Goal: Transaction & Acquisition: Subscribe to service/newsletter

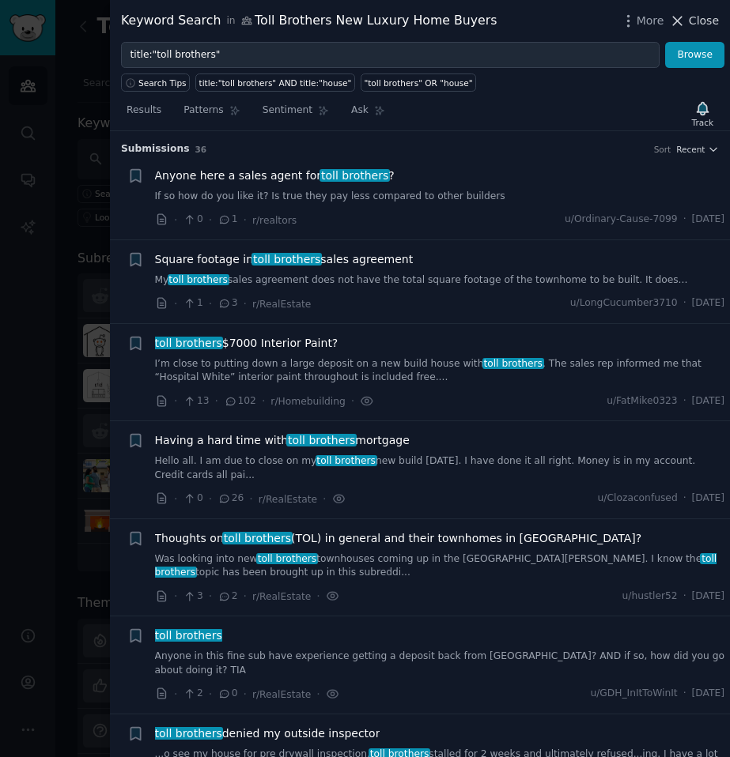
click at [696, 23] on span "Close" at bounding box center [704, 21] width 30 height 17
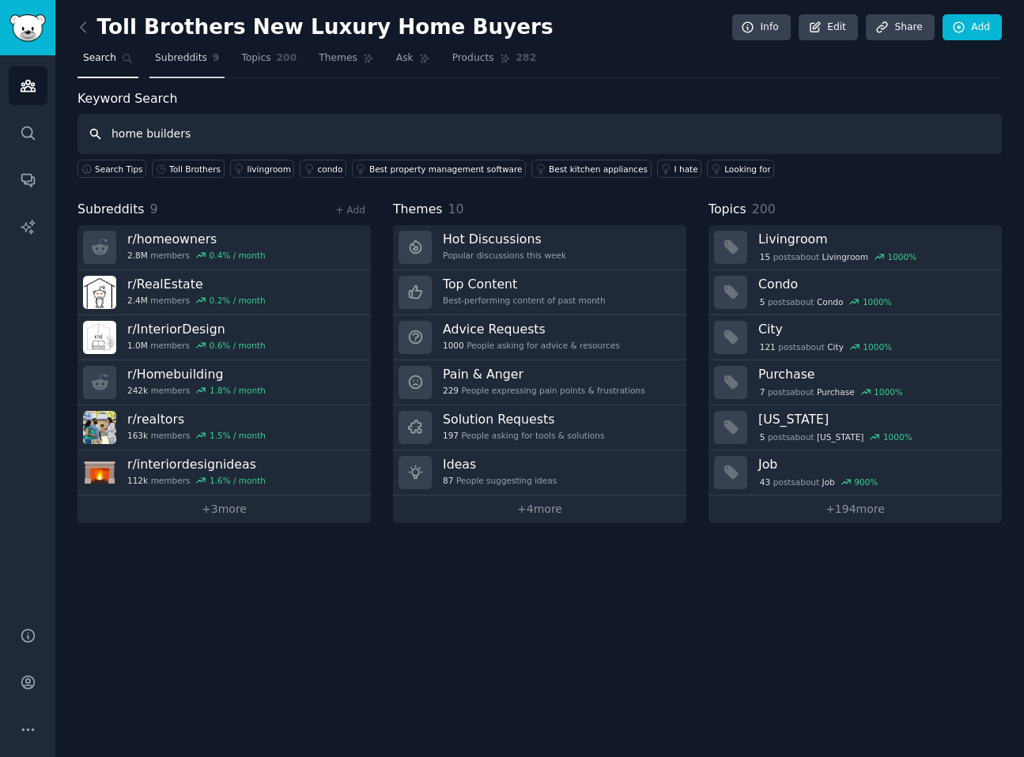
type input "home builders"
click at [179, 59] on span "Subreddits" at bounding box center [181, 58] width 52 height 14
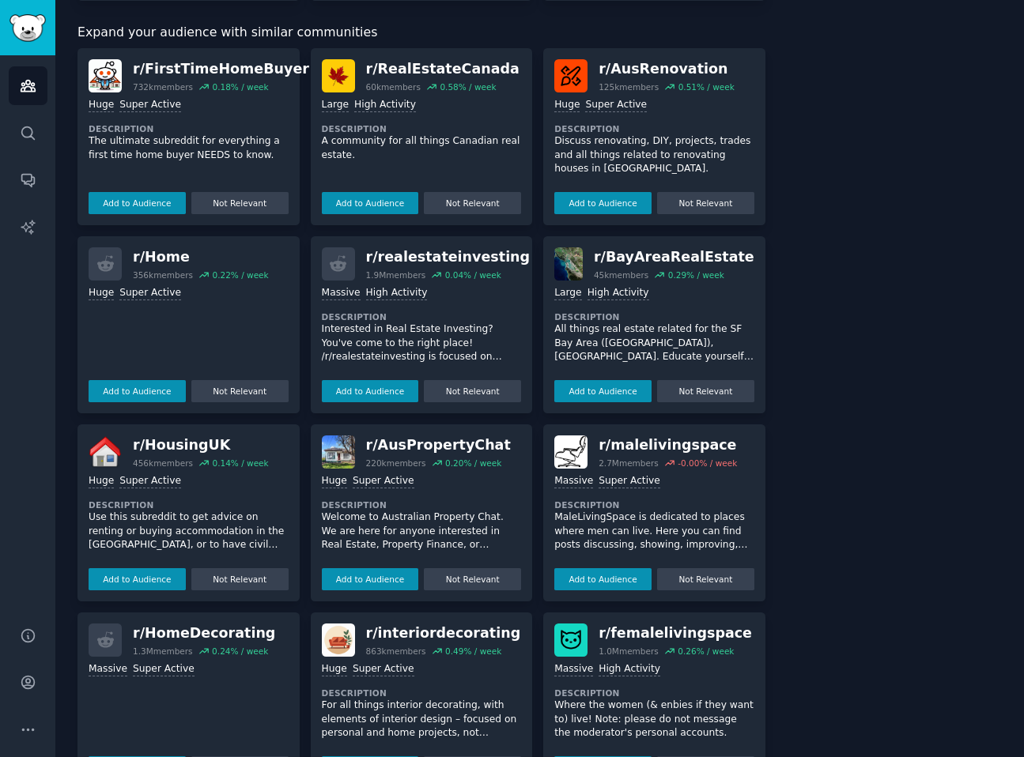
scroll to position [571, 0]
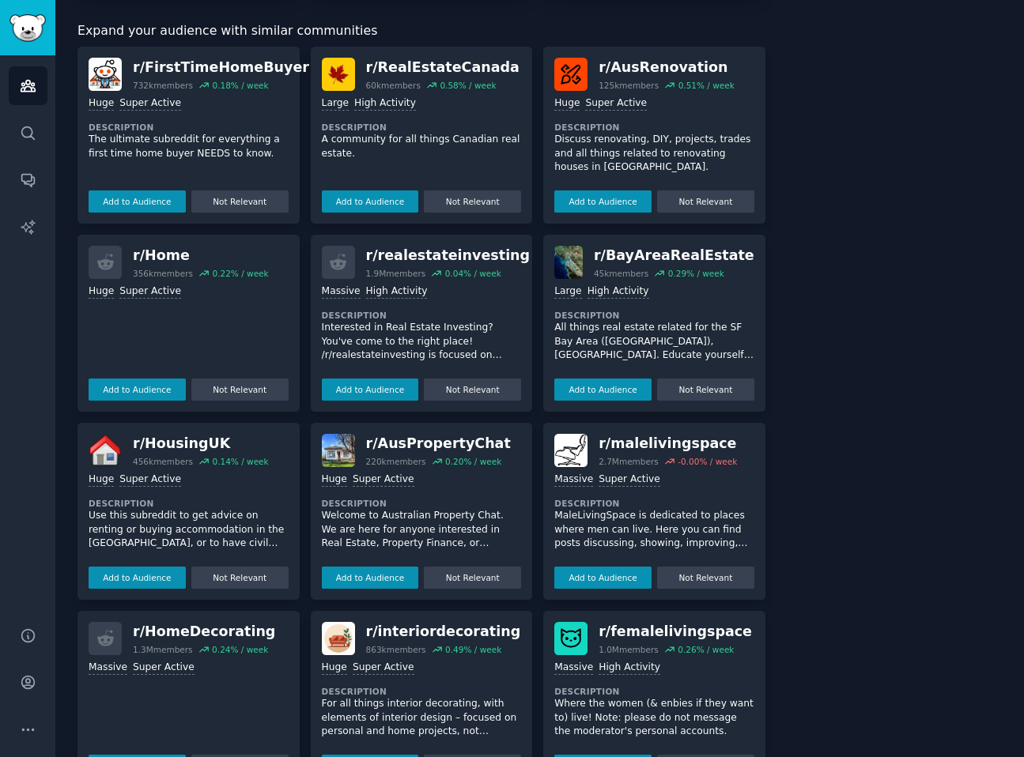
click at [159, 256] on div "r/ Home" at bounding box center [201, 256] width 136 height 20
click at [99, 262] on icon at bounding box center [105, 262] width 17 height 16
click at [224, 285] on div ">= 95th percentile for submissions / day Huge Super Active" at bounding box center [189, 292] width 200 height 15
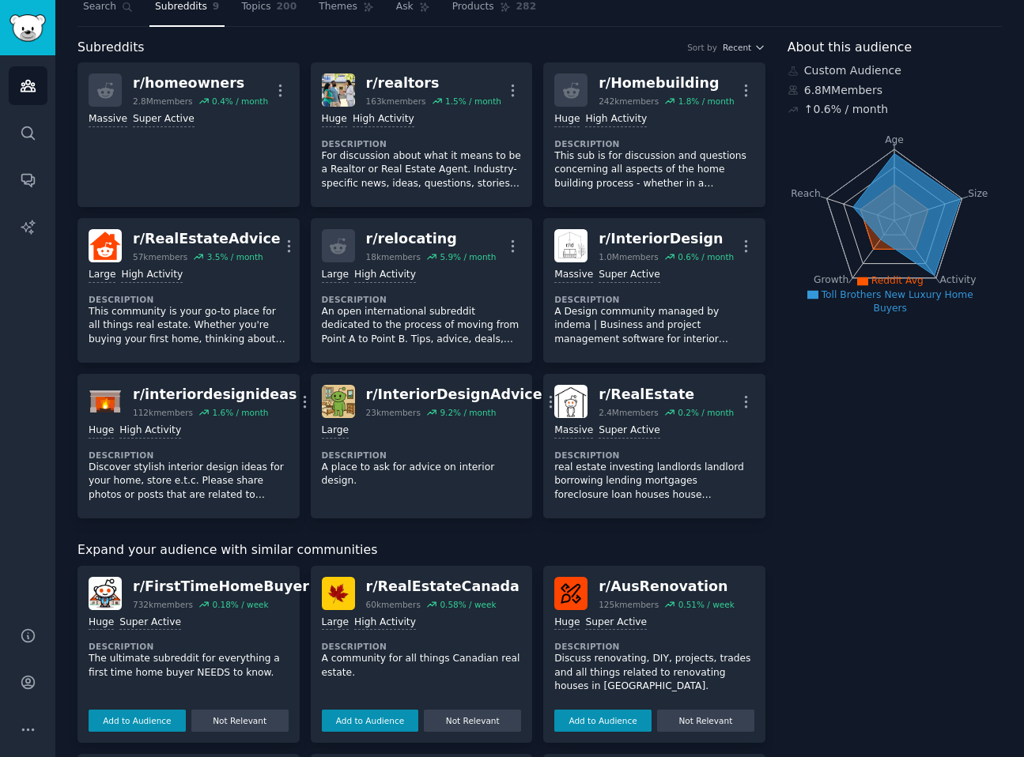
scroll to position [52, 0]
click at [729, 179] on icon at bounding box center [906, 214] width 107 height 122
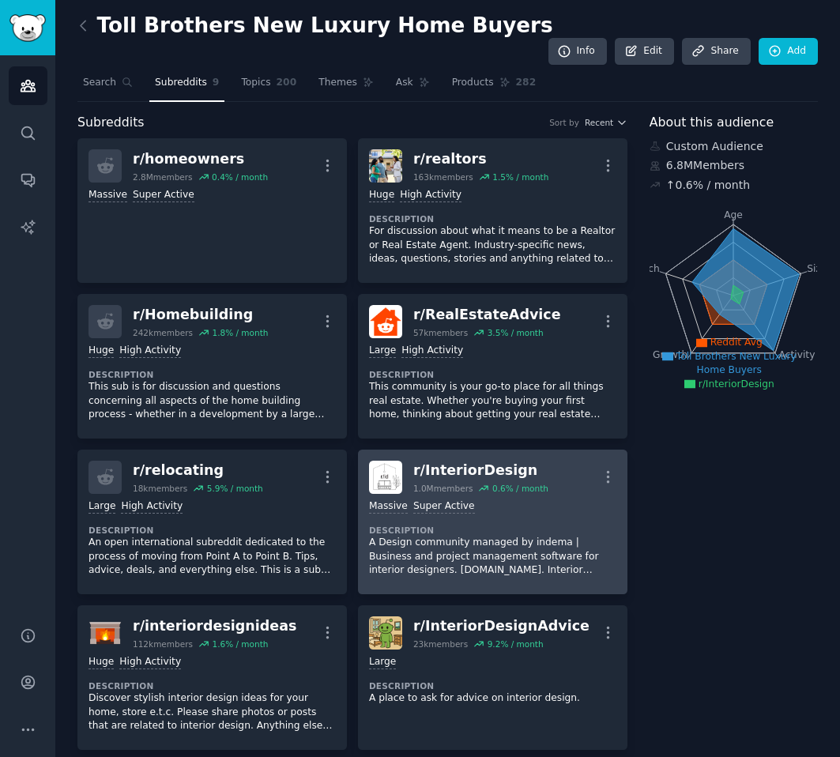
scroll to position [0, 0]
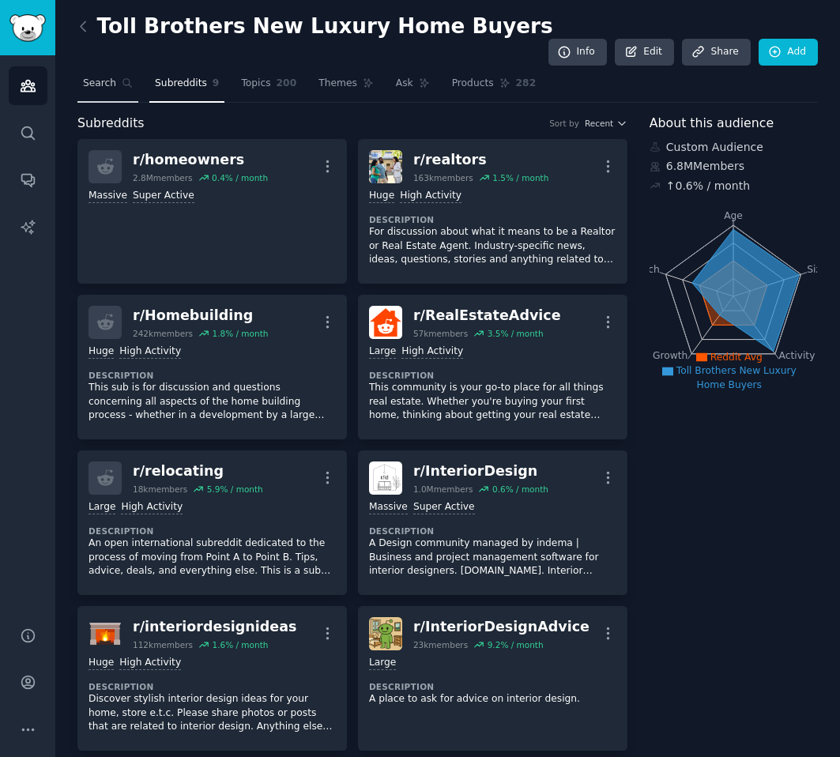
click at [112, 71] on link "Search" at bounding box center [107, 87] width 61 height 32
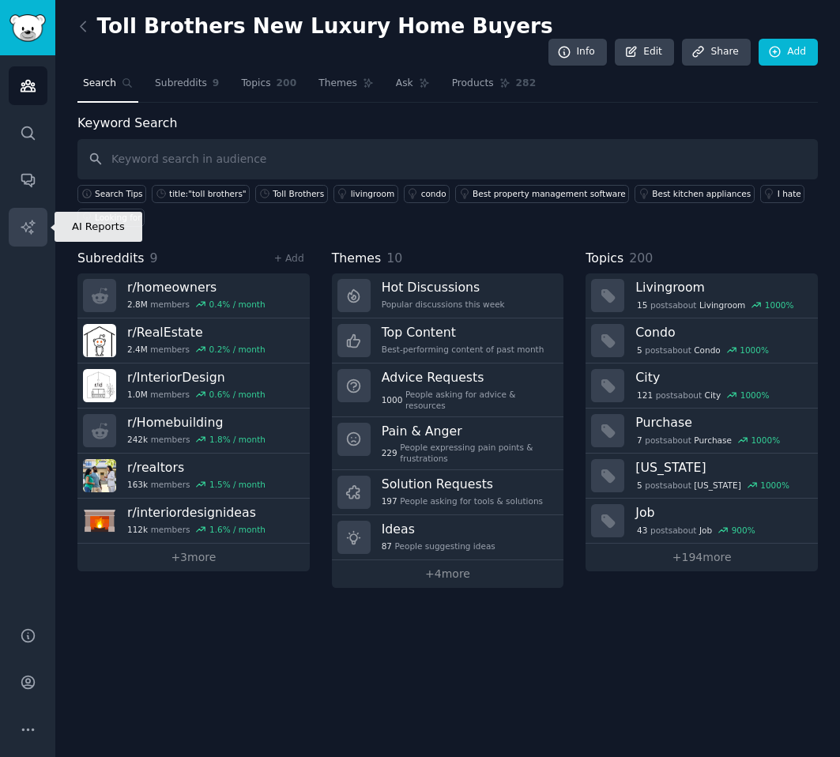
click at [27, 211] on link "AI Reports" at bounding box center [28, 227] width 39 height 39
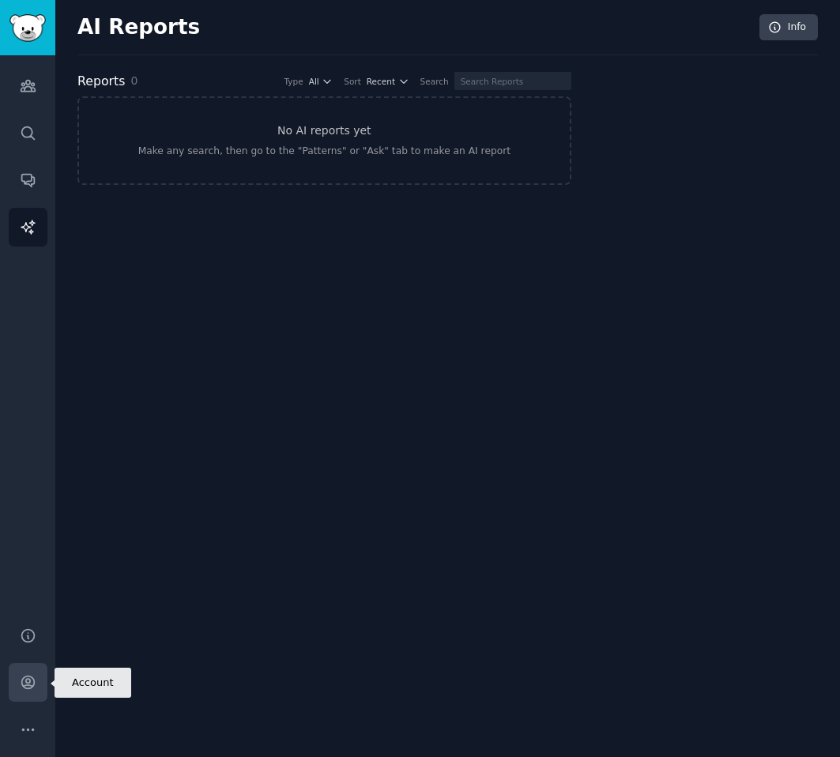
click at [29, 674] on icon "Sidebar" at bounding box center [28, 682] width 17 height 17
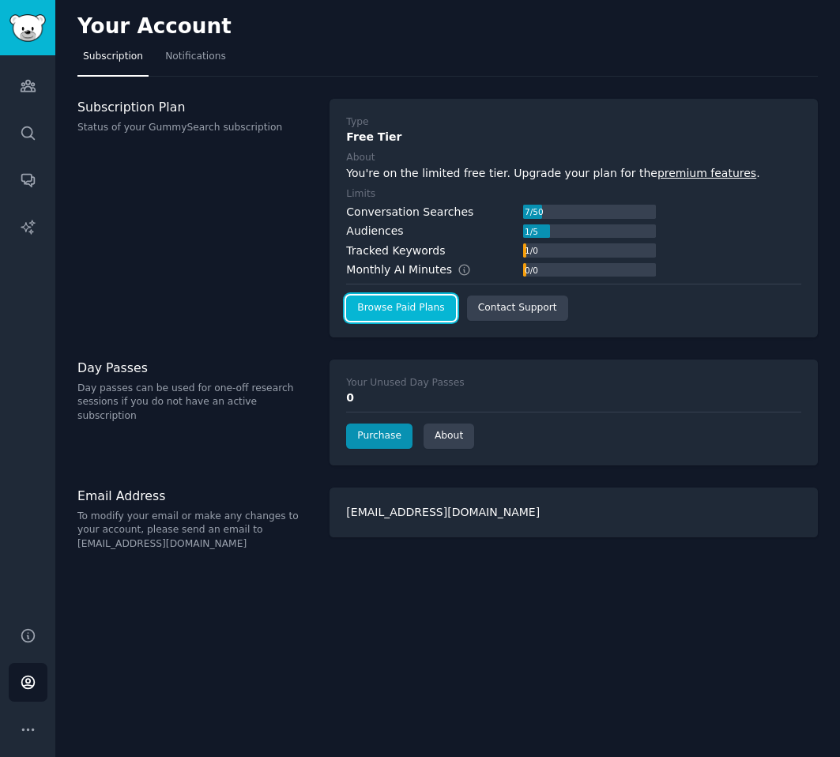
click at [383, 307] on link "Browse Paid Plans" at bounding box center [400, 308] width 109 height 25
